Goal: Transaction & Acquisition: Purchase product/service

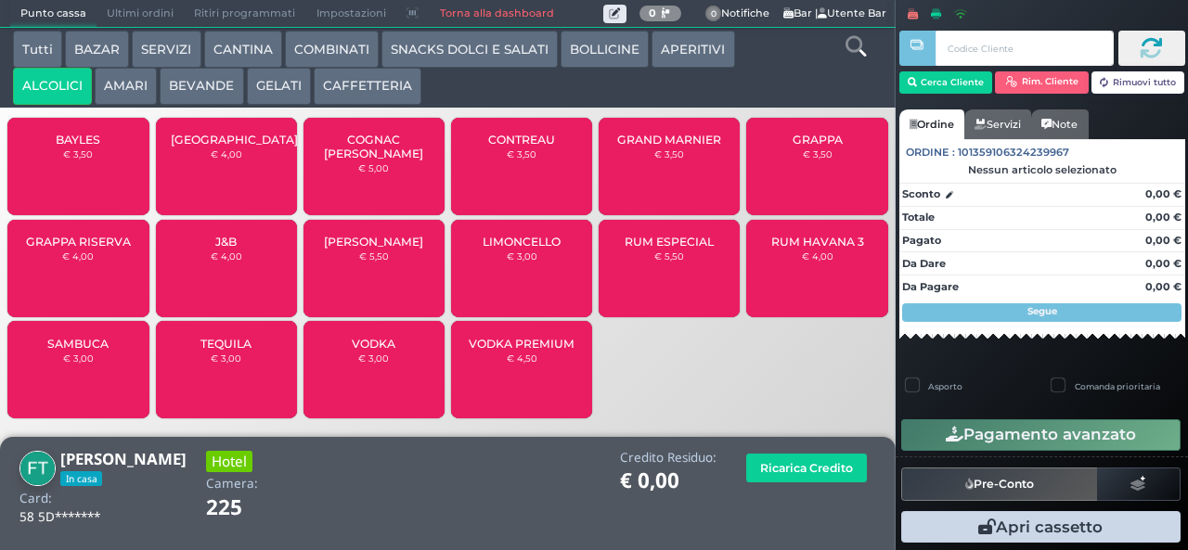
click at [212, 351] on span "TEQUILA" at bounding box center [225, 344] width 51 height 14
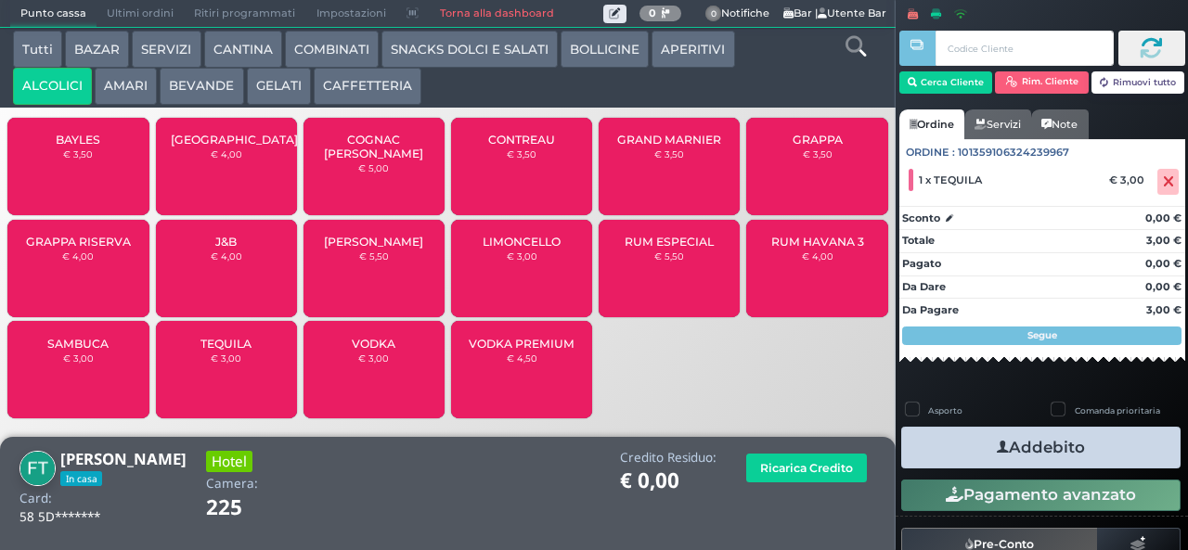
click at [126, 101] on button "AMARI" at bounding box center [126, 86] width 62 height 37
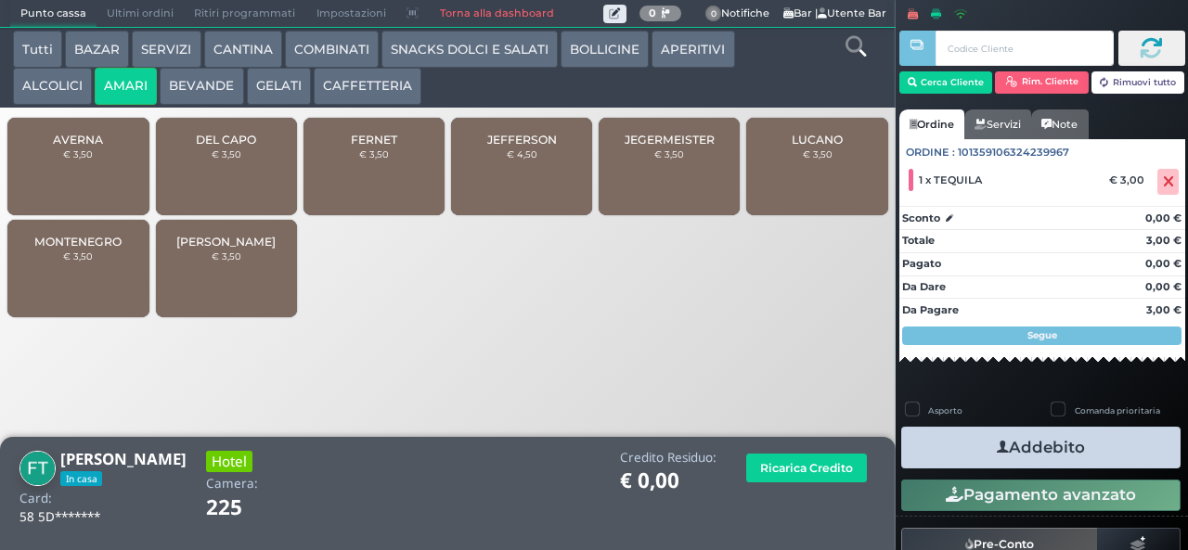
click at [360, 160] on small "€ 3,50" at bounding box center [374, 153] width 30 height 11
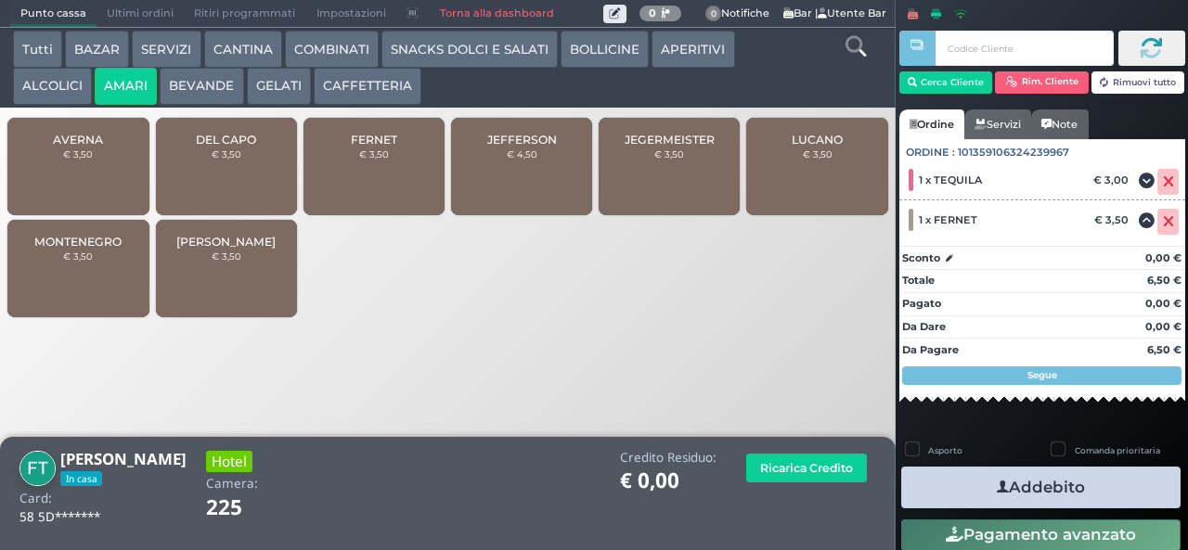
click at [972, 481] on button "Addebito" at bounding box center [1040, 488] width 279 height 42
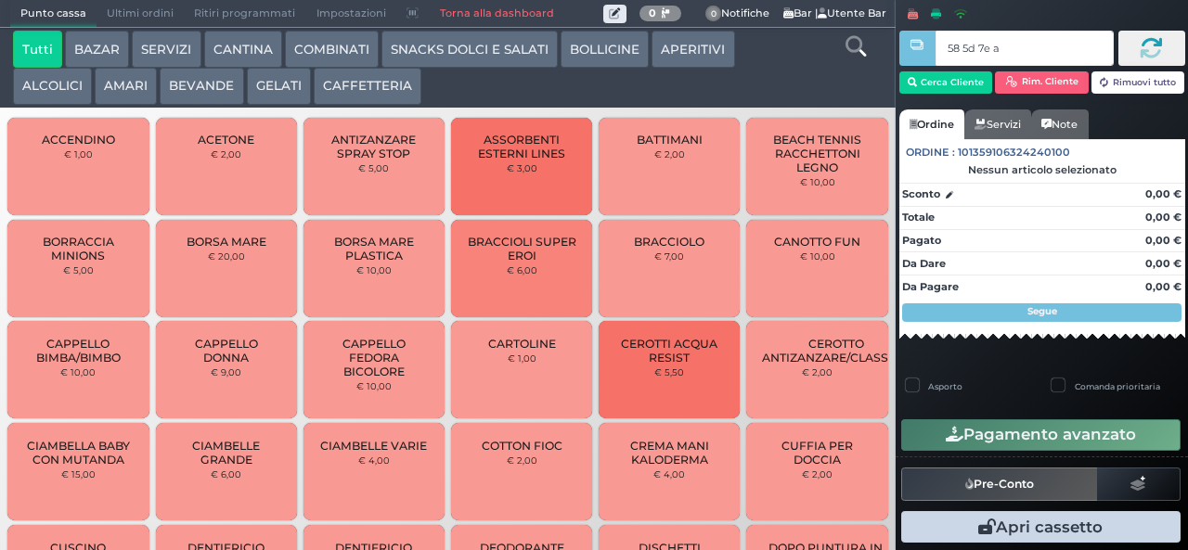
type input "58 5d 7e a0"
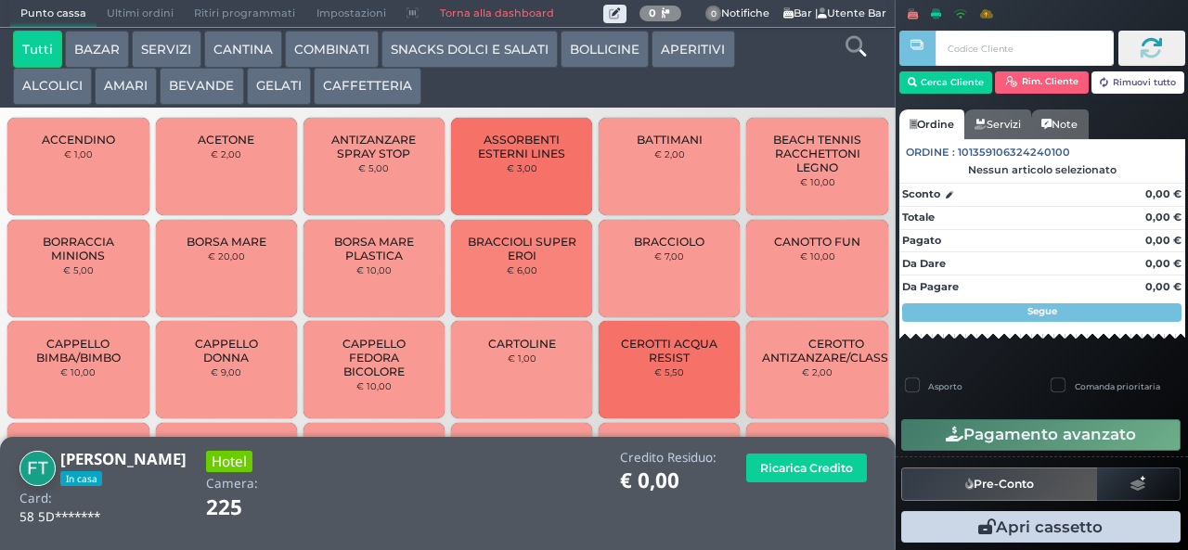
click at [43, 98] on button "ALCOLICI" at bounding box center [52, 86] width 79 height 37
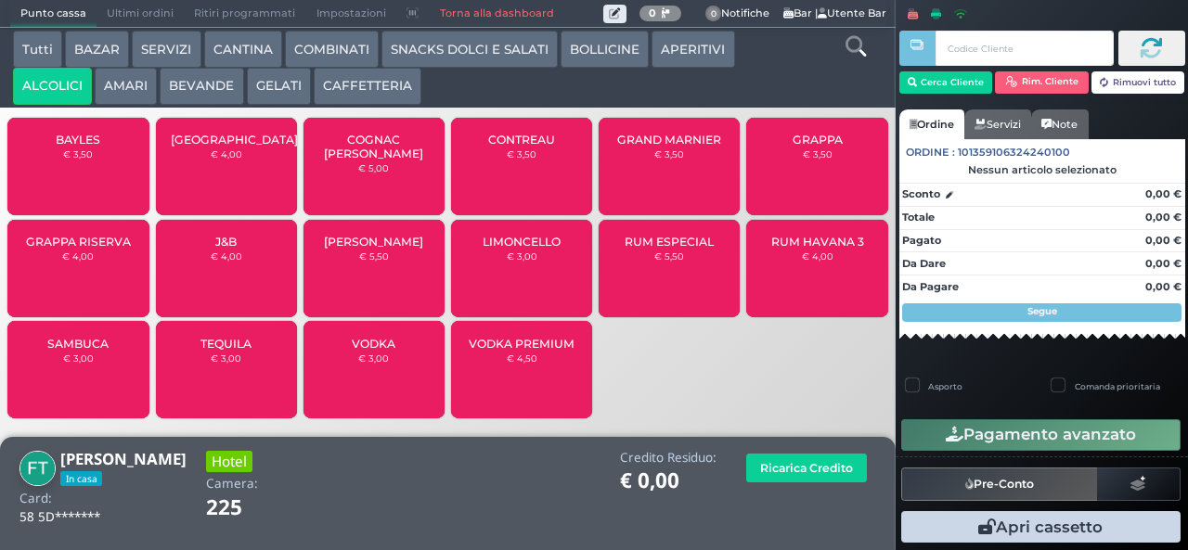
click at [359, 249] on span "[PERSON_NAME]" at bounding box center [373, 242] width 99 height 14
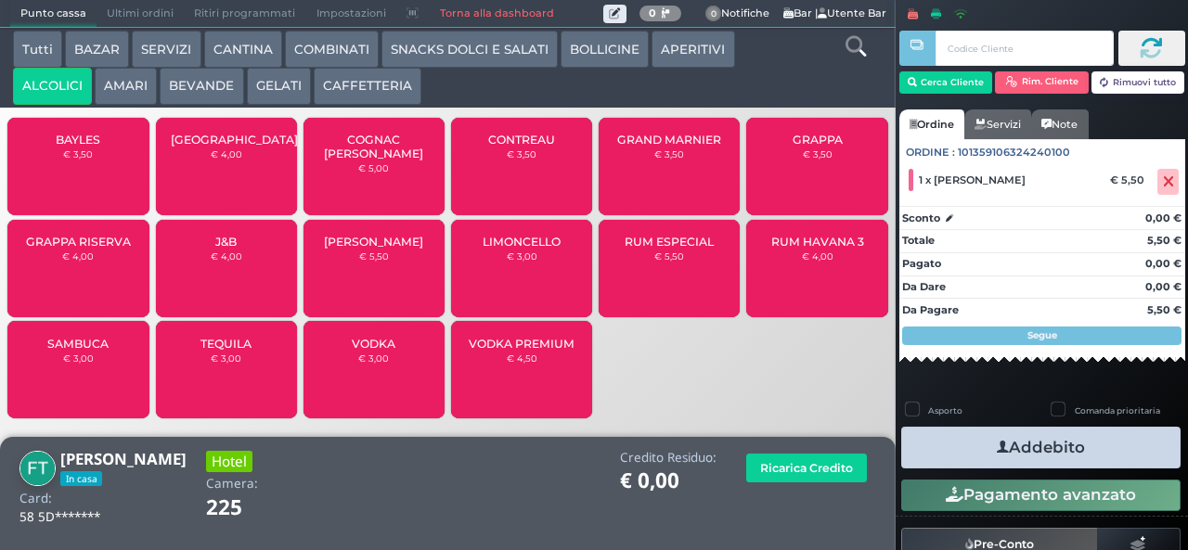
click at [963, 447] on button "Addebito" at bounding box center [1040, 448] width 279 height 42
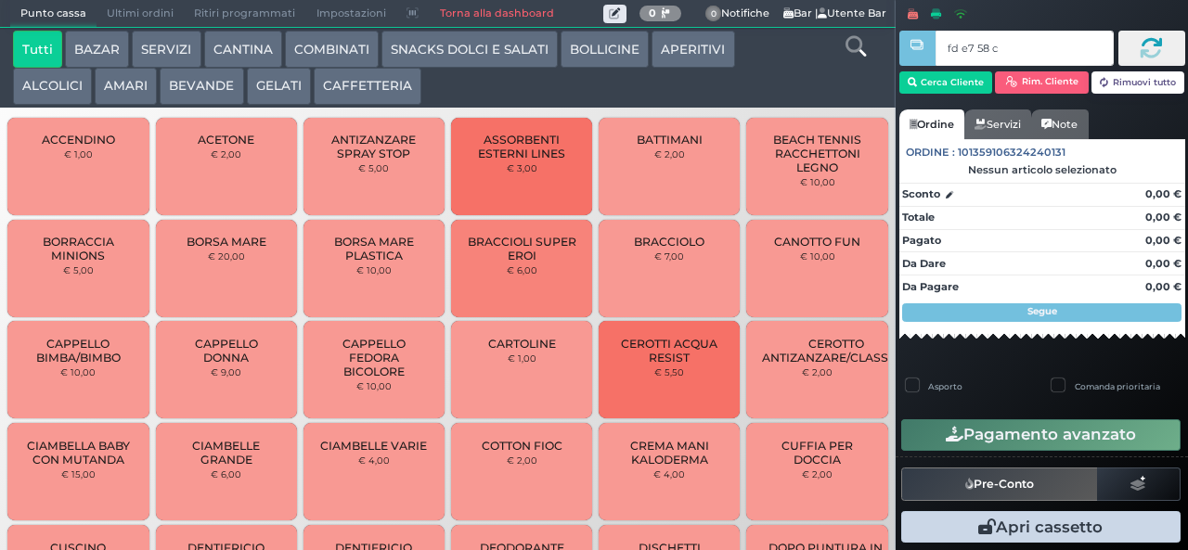
type input "fd e7 58 c3"
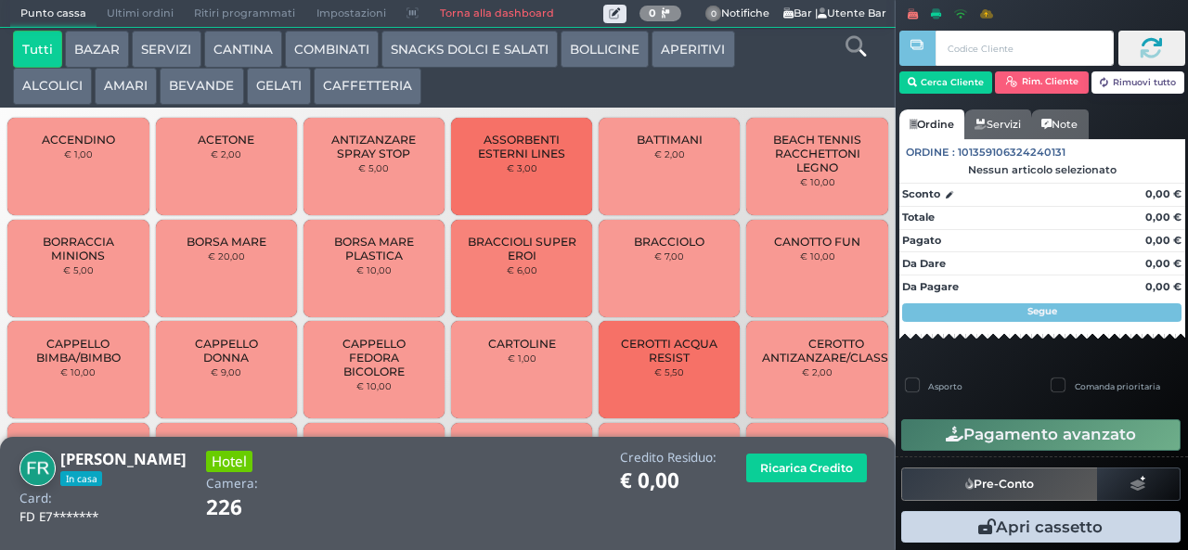
click at [190, 87] on button "BEVANDE" at bounding box center [202, 86] width 84 height 37
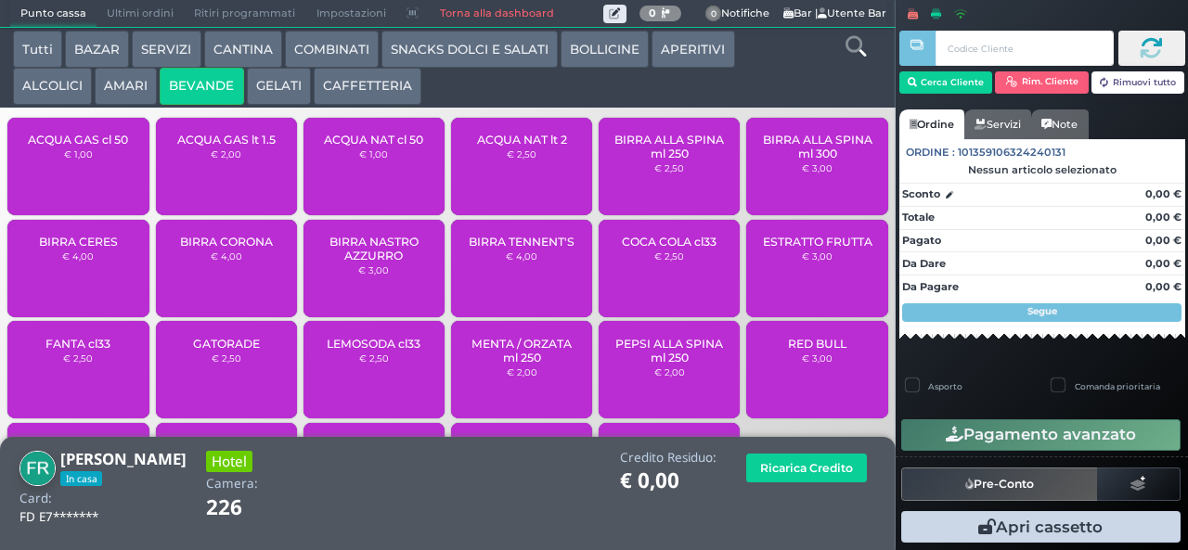
click at [355, 147] on span "ACQUA NAT cl 50" at bounding box center [373, 140] width 99 height 14
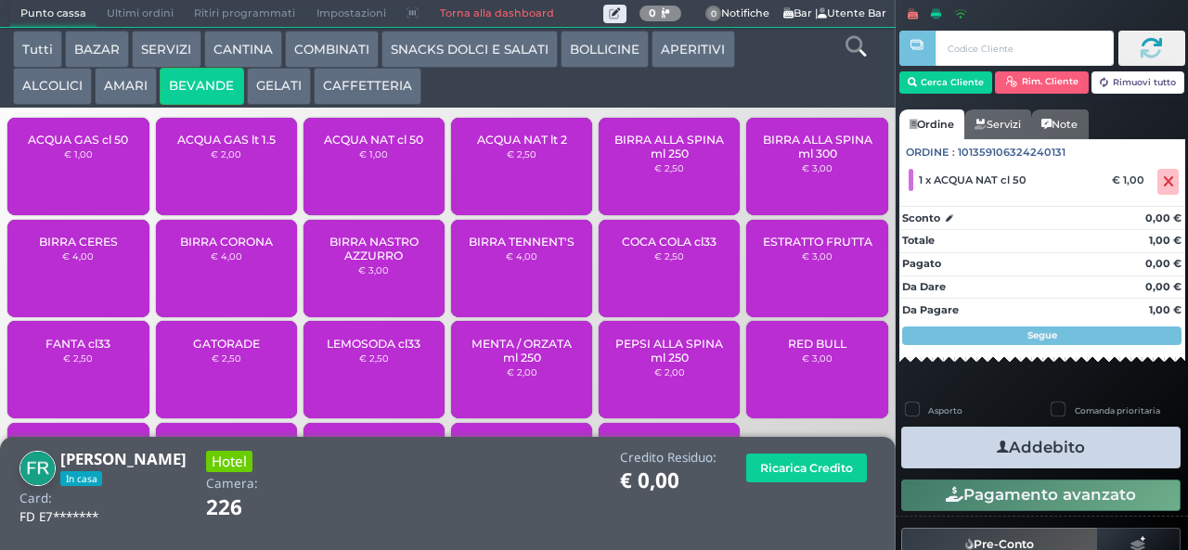
click at [960, 432] on button "Addebito" at bounding box center [1040, 448] width 279 height 42
